Goal: Information Seeking & Learning: Learn about a topic

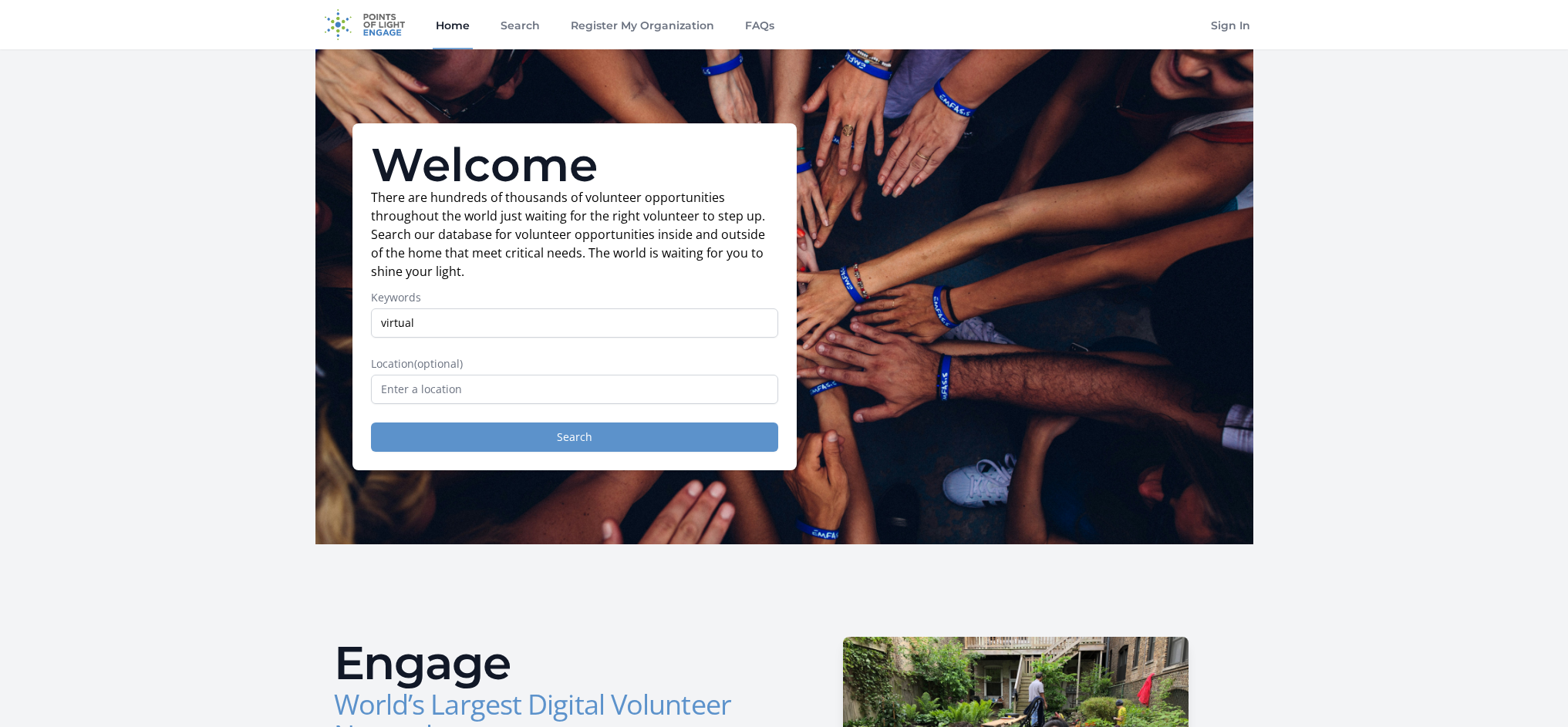
type input "virtual"
click at [741, 438] on button "Search" at bounding box center [574, 437] width 407 height 30
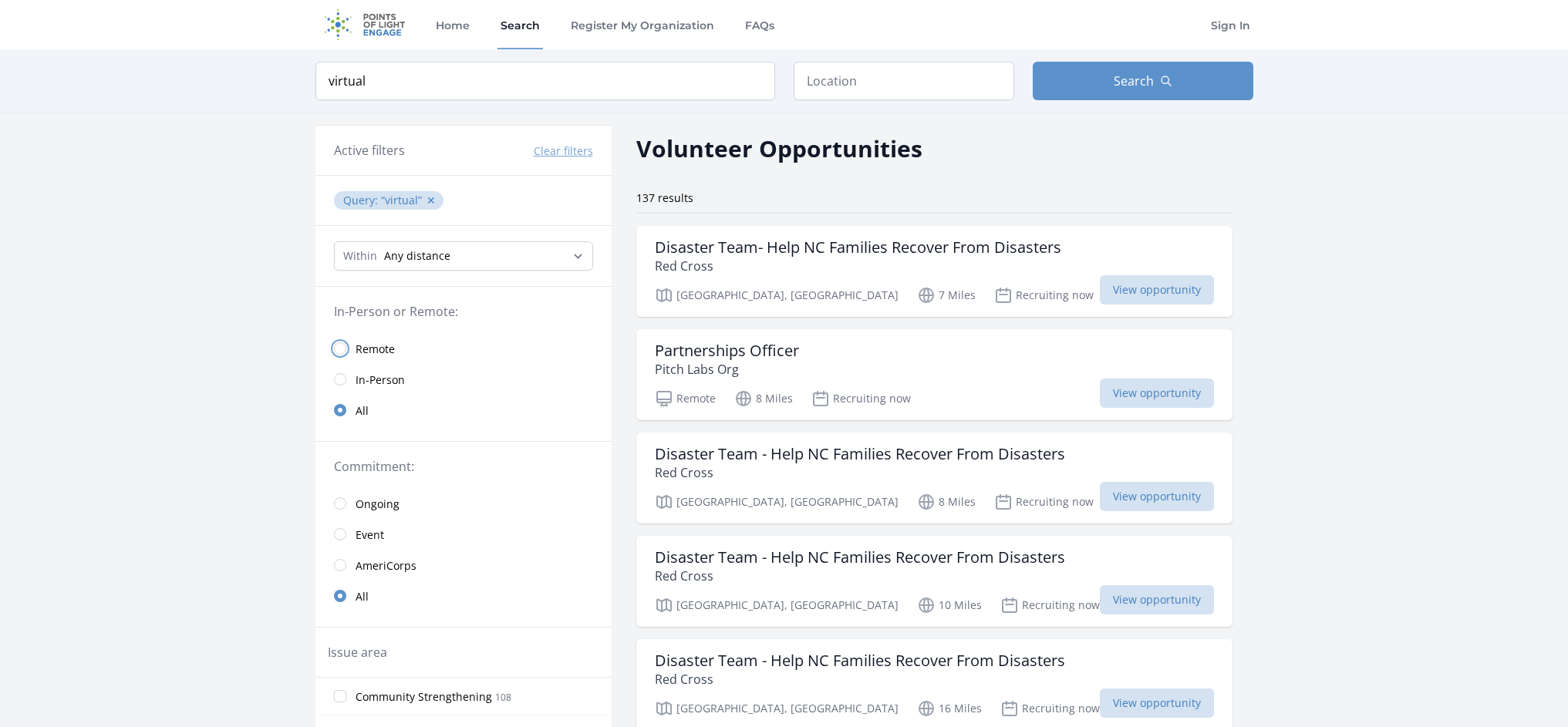
click at [342, 348] on input "radio" at bounding box center [340, 348] width 13 height 13
